Goal: Find specific page/section: Find specific page/section

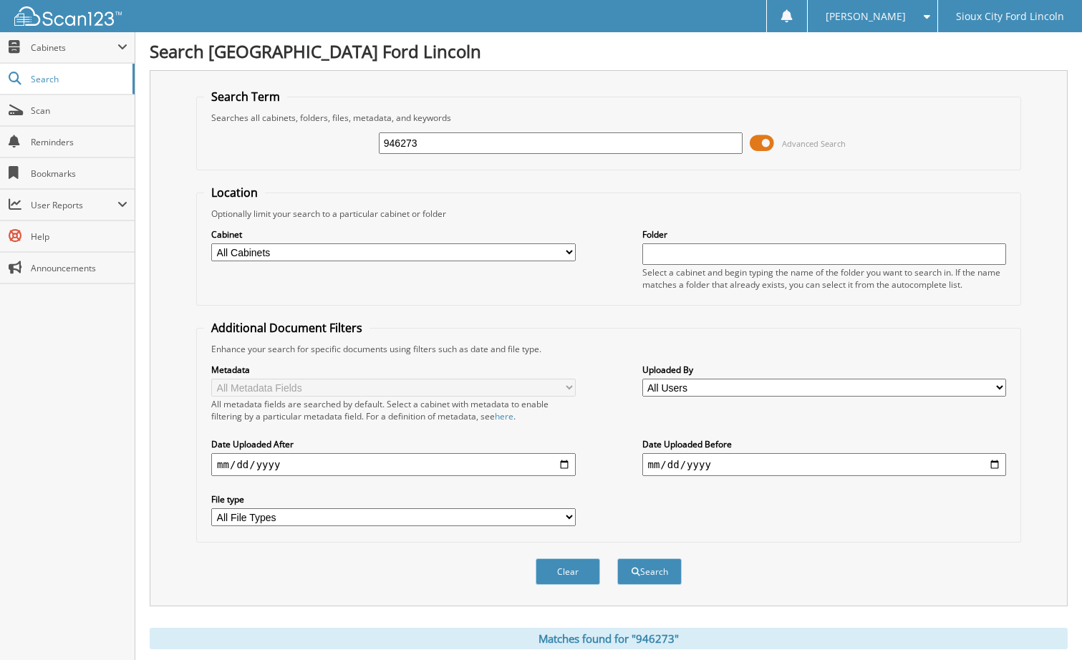
scroll to position [215, 0]
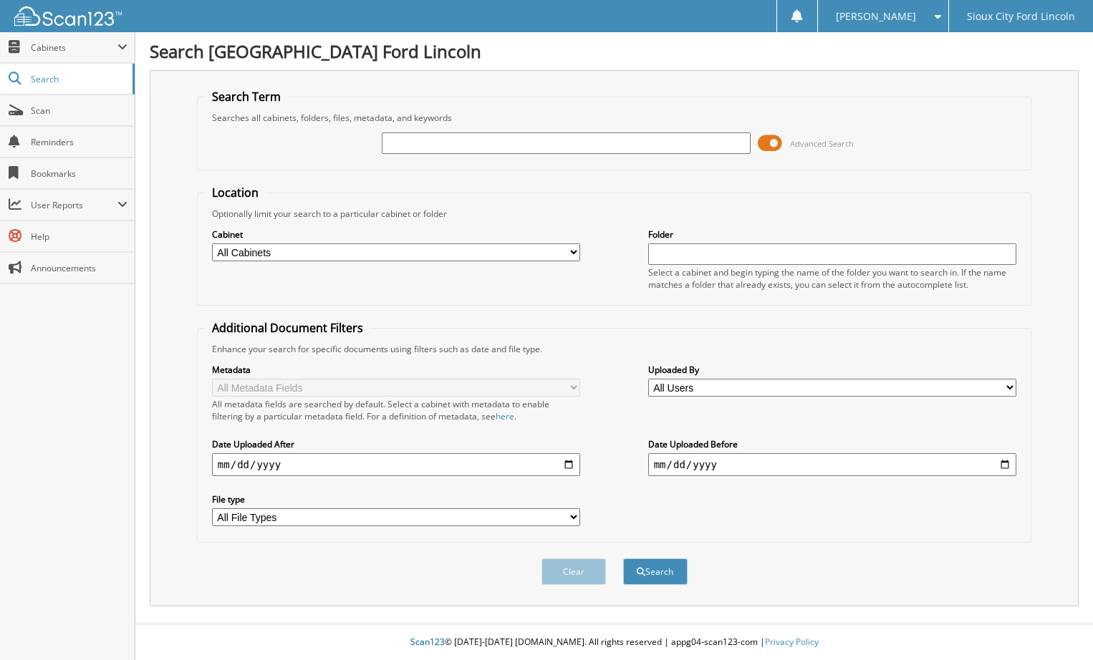
click at [526, 140] on input "text" at bounding box center [566, 142] width 368 height 21
type input "948062"
click at [657, 573] on button "Search" at bounding box center [655, 572] width 64 height 26
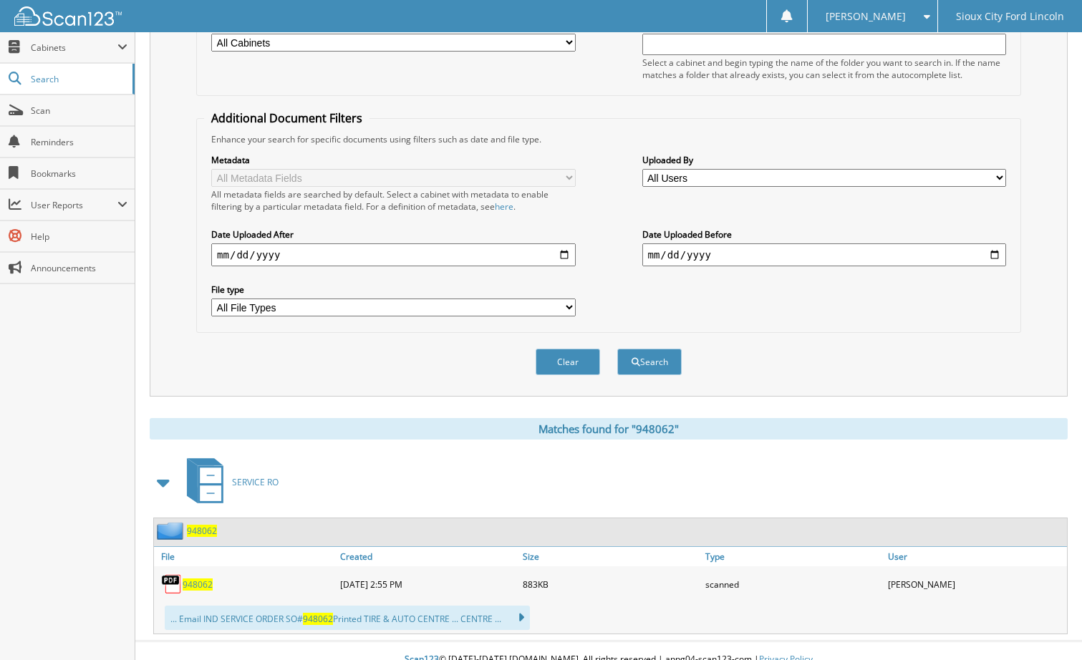
scroll to position [228, 0]
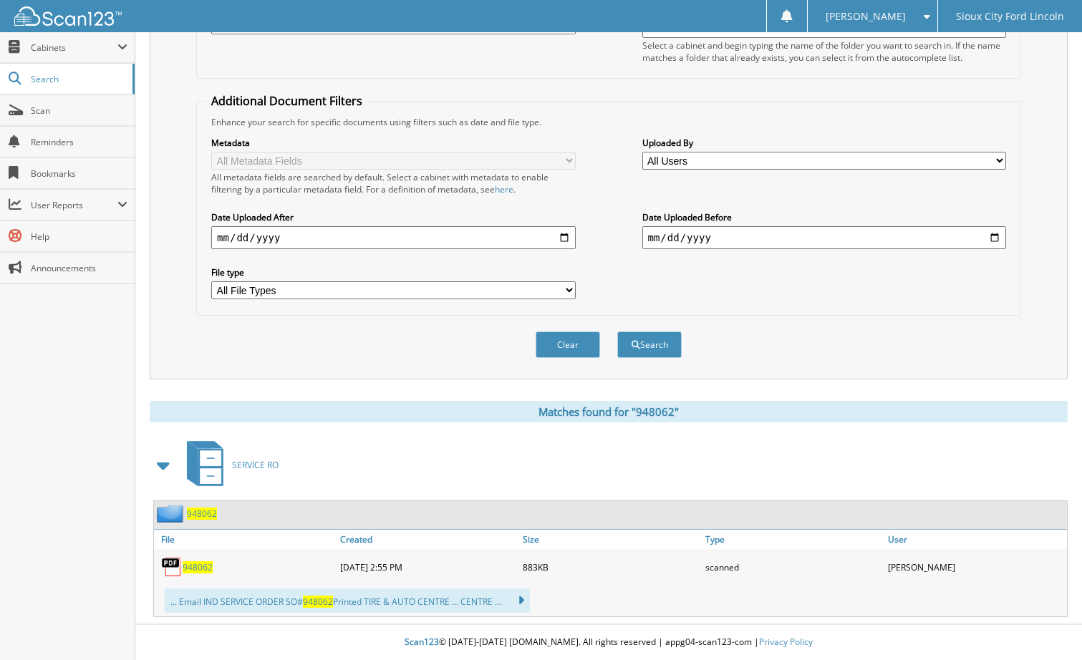
click at [202, 565] on span "948062" at bounding box center [198, 567] width 30 height 12
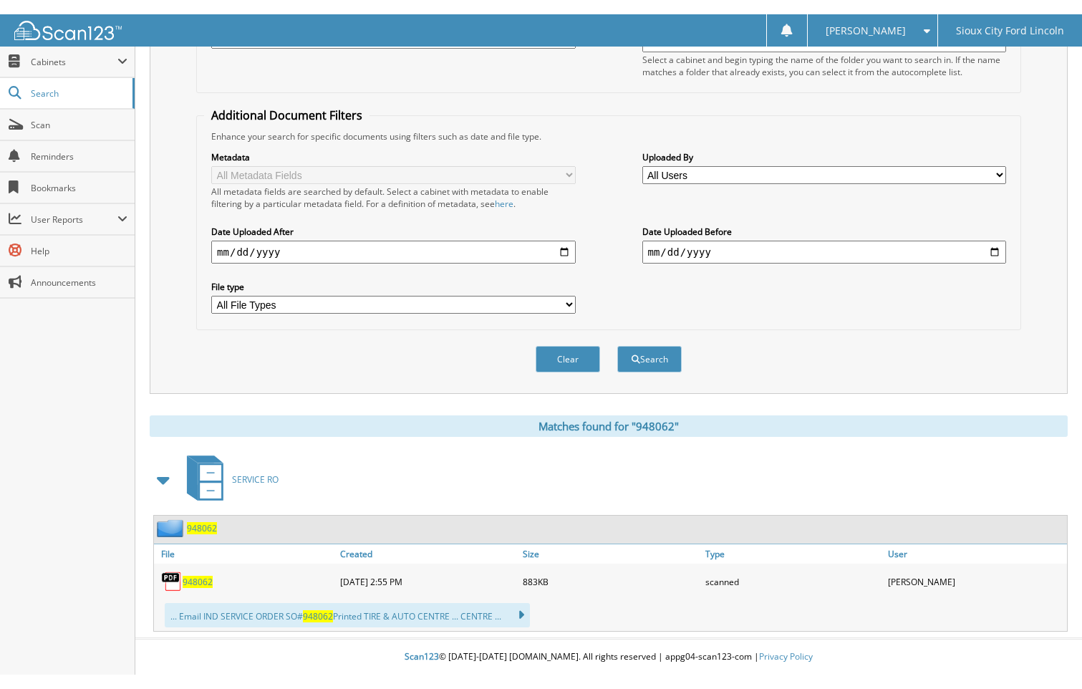
scroll to position [199, 0]
